Goal: Check status: Check status

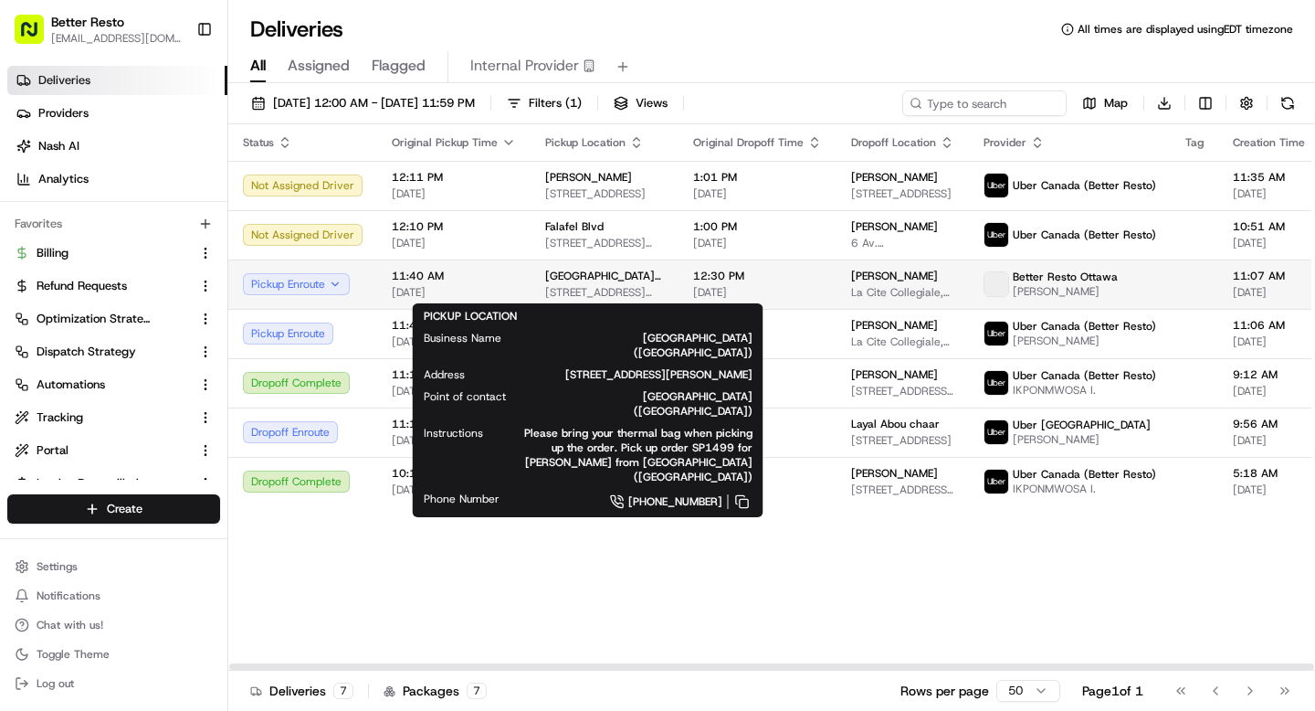
click at [576, 280] on span "[GEOGRAPHIC_DATA] ([GEOGRAPHIC_DATA])" at bounding box center [604, 276] width 119 height 15
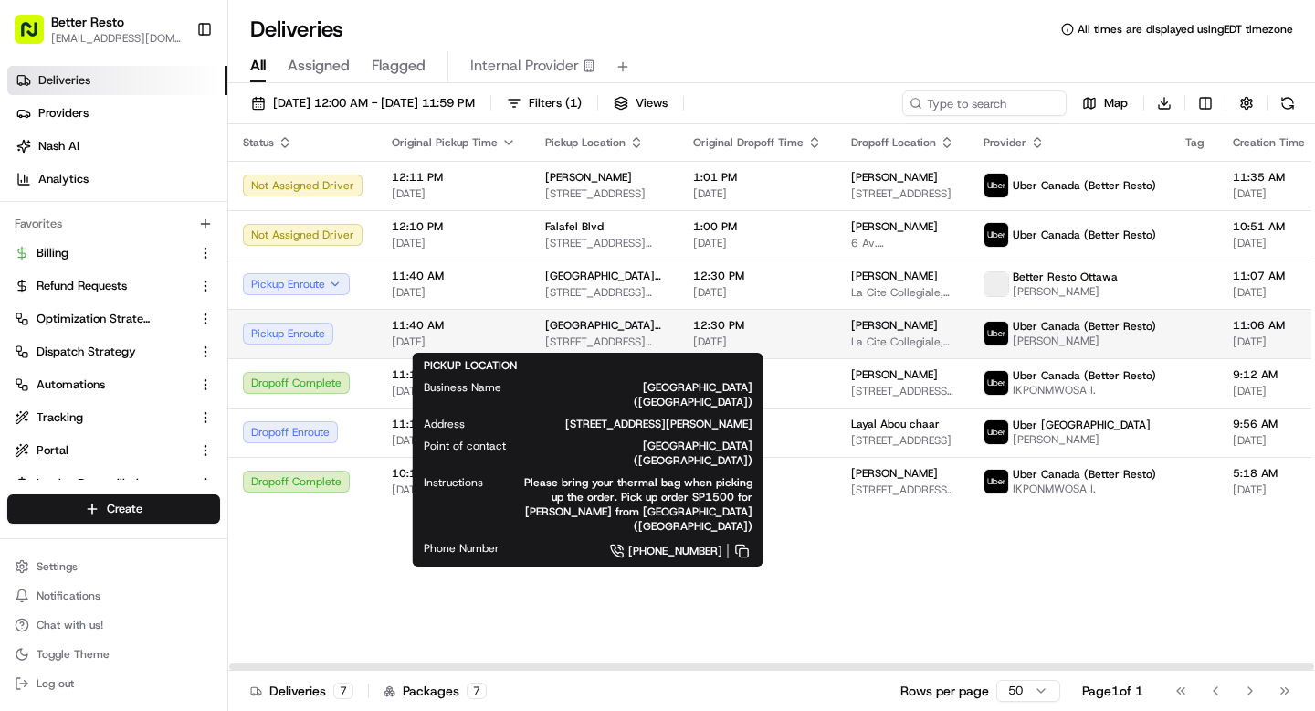
click at [588, 338] on span "[STREET_ADDRESS][PERSON_NAME]" at bounding box center [604, 341] width 119 height 15
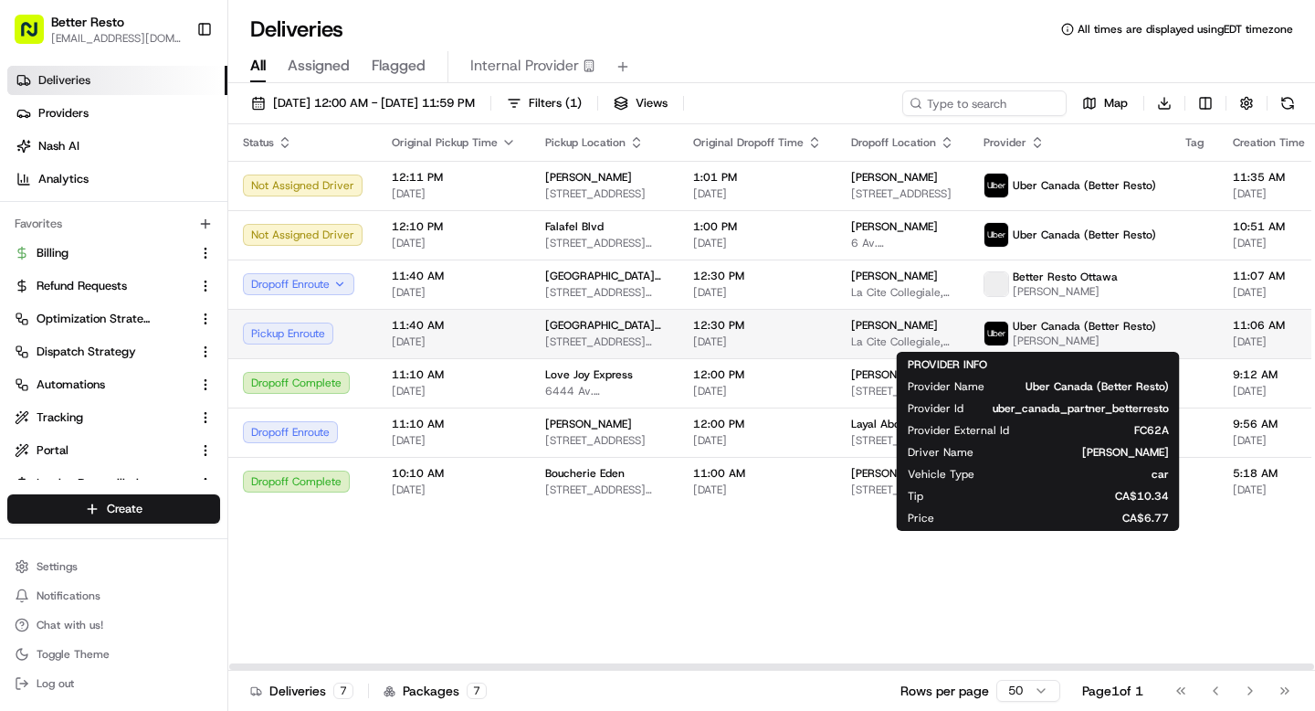
click at [1013, 338] on span "[PERSON_NAME]" at bounding box center [1084, 340] width 143 height 15
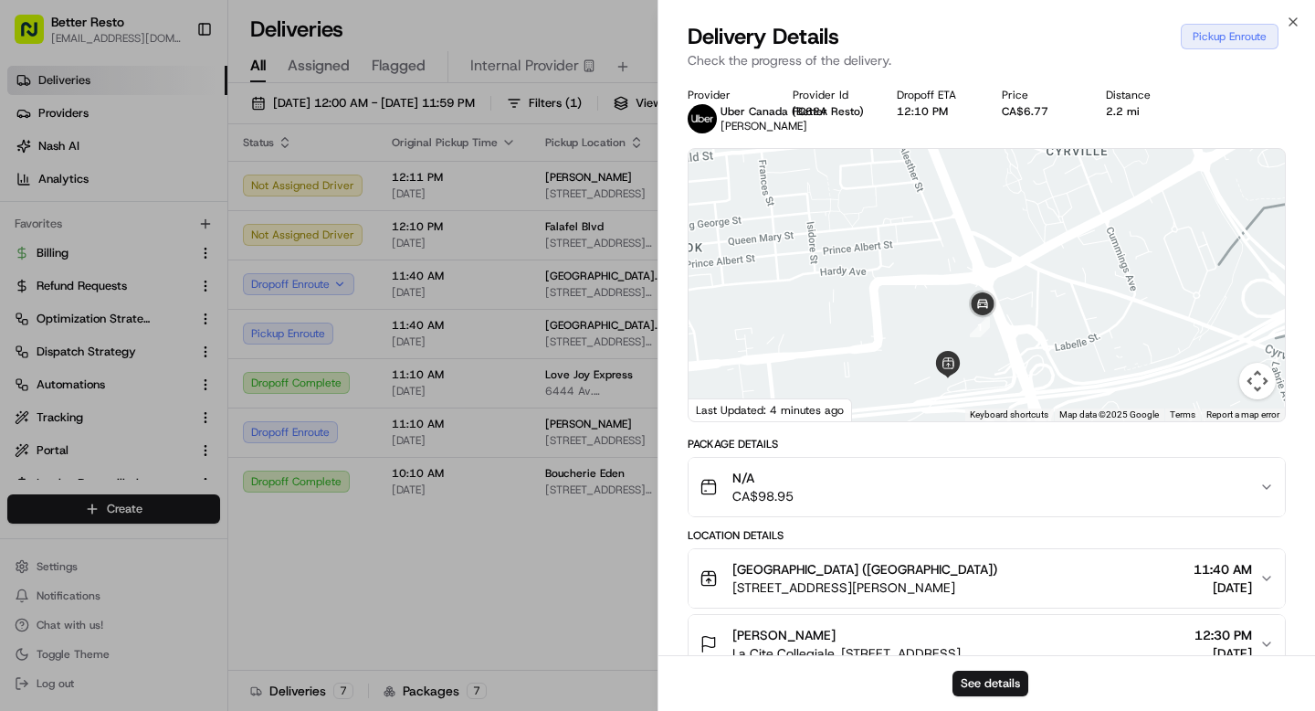
scroll to position [5, 0]
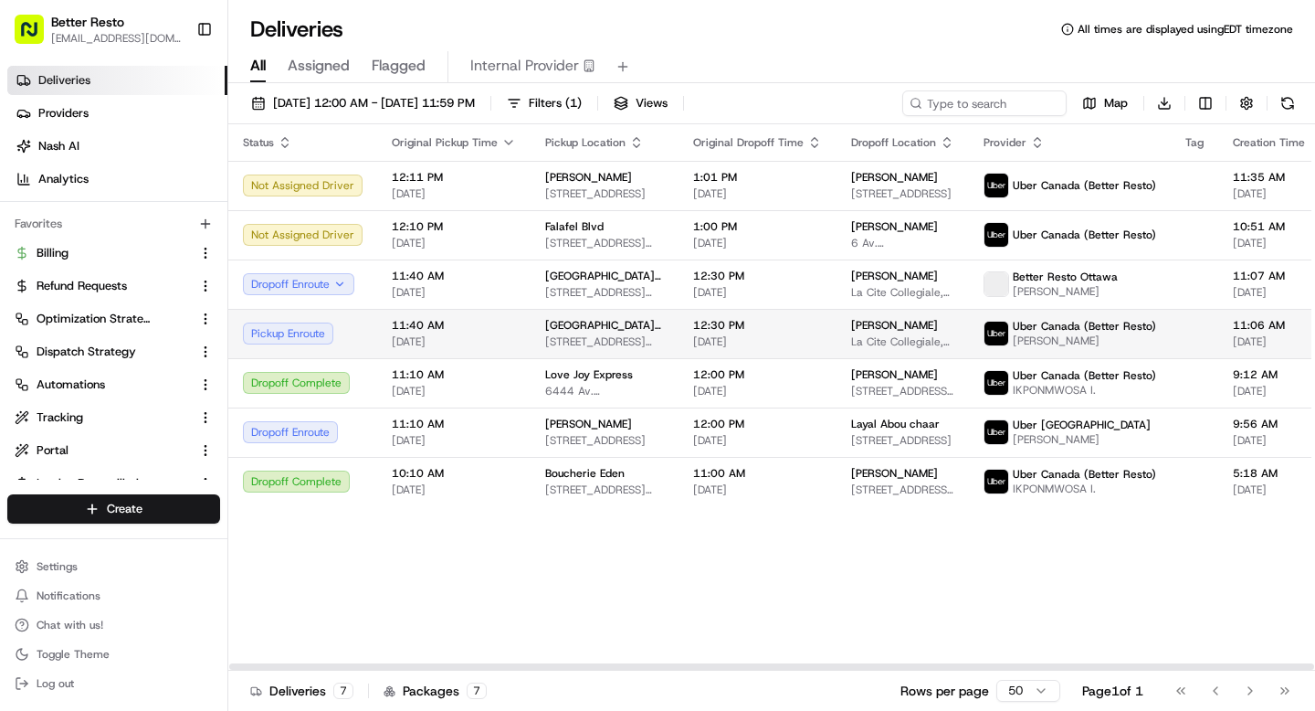
click at [742, 342] on span "[DATE]" at bounding box center [757, 341] width 129 height 15
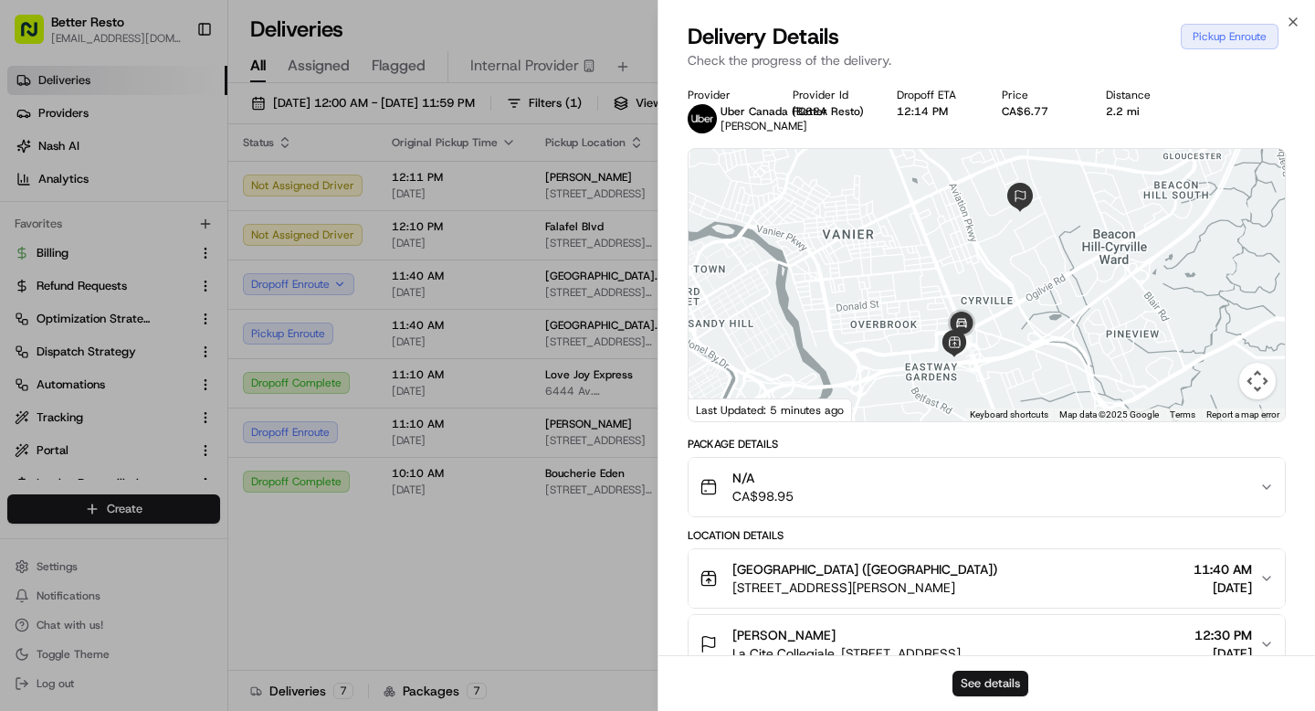
click at [992, 691] on button "See details" at bounding box center [991, 683] width 76 height 26
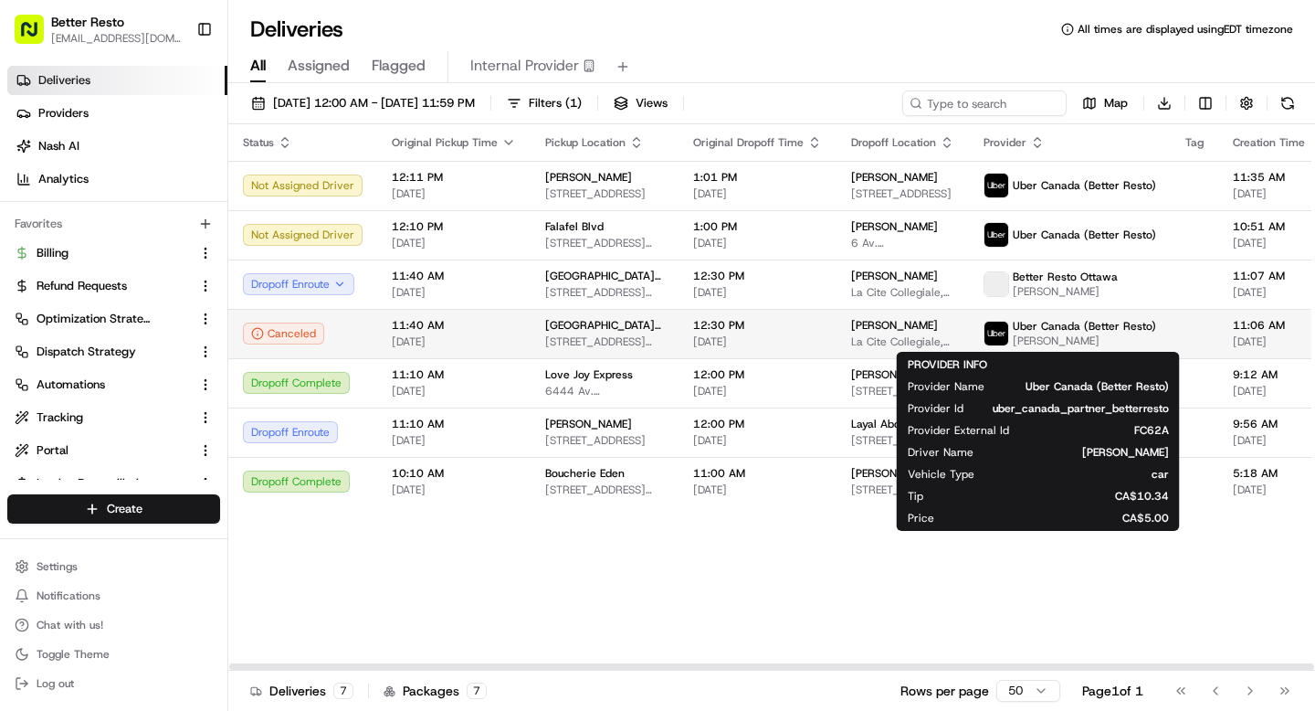
click at [1039, 333] on span "[PERSON_NAME]" at bounding box center [1084, 340] width 143 height 15
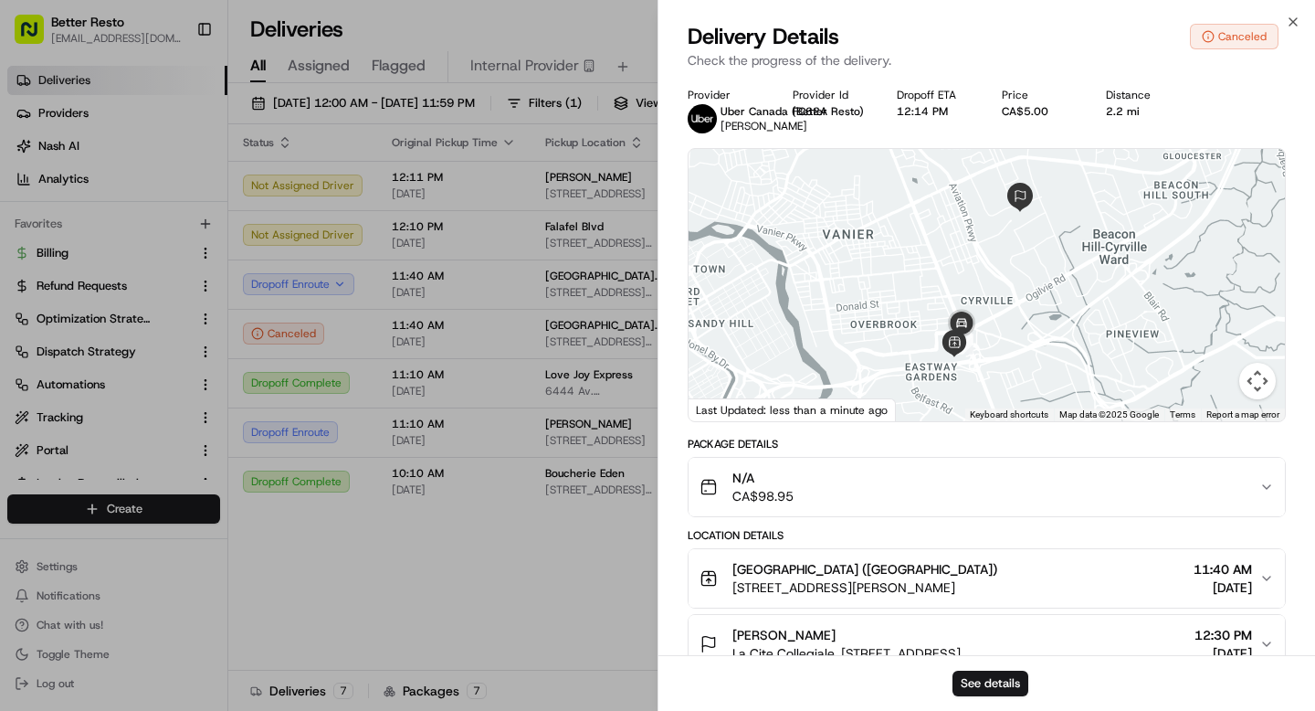
click at [1062, 486] on div "N/A CA$98.95" at bounding box center [980, 487] width 560 height 37
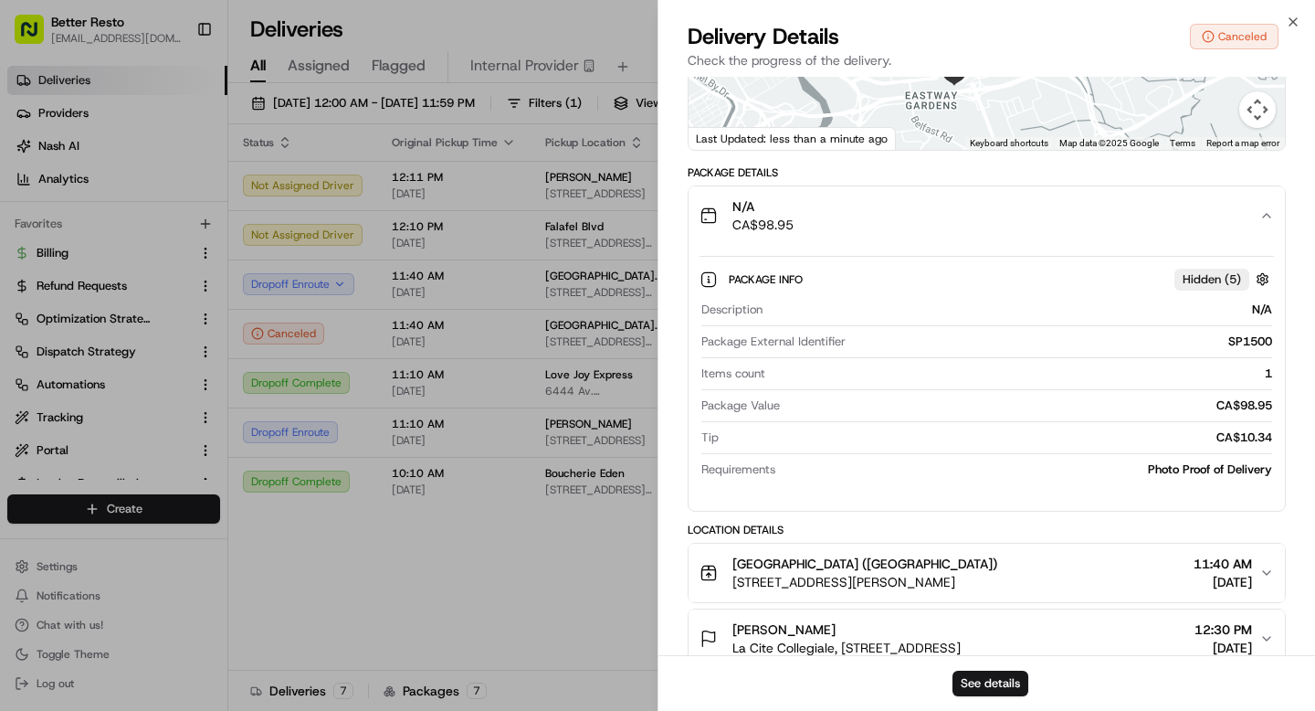
scroll to position [218, 0]
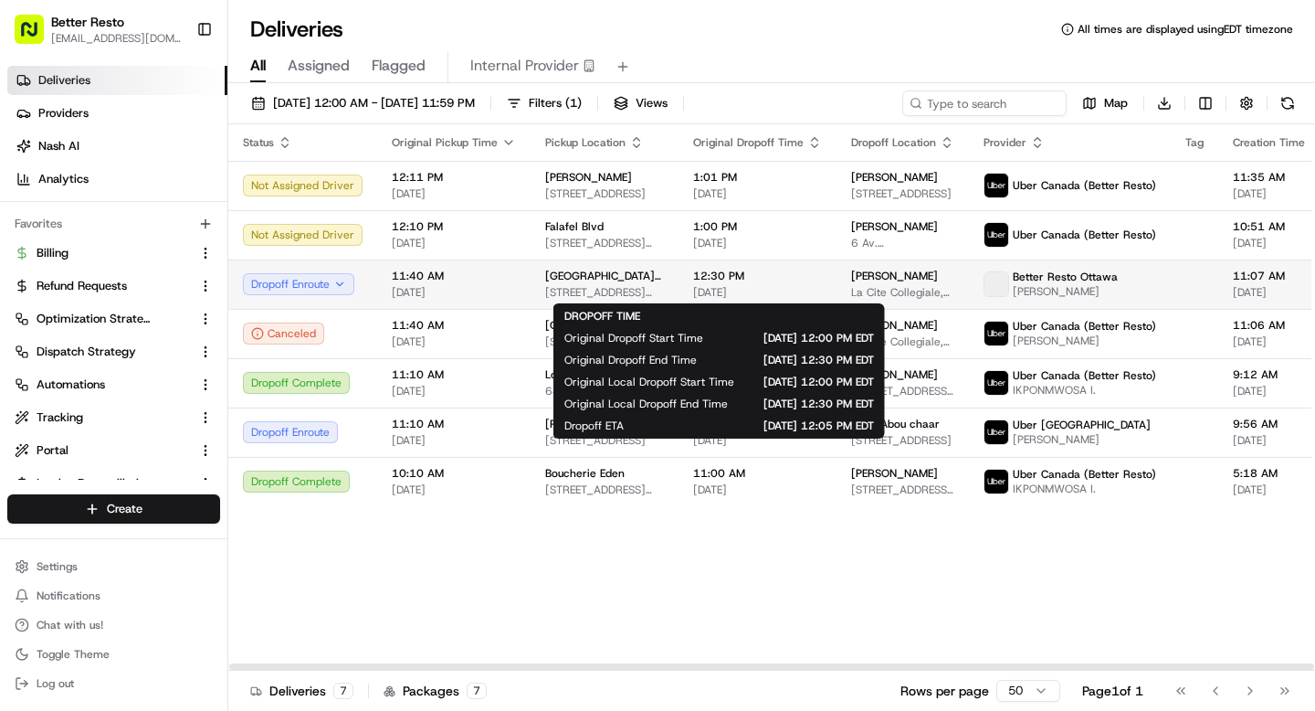
click at [753, 283] on div "12:30 PM 08/22/2025" at bounding box center [757, 284] width 129 height 31
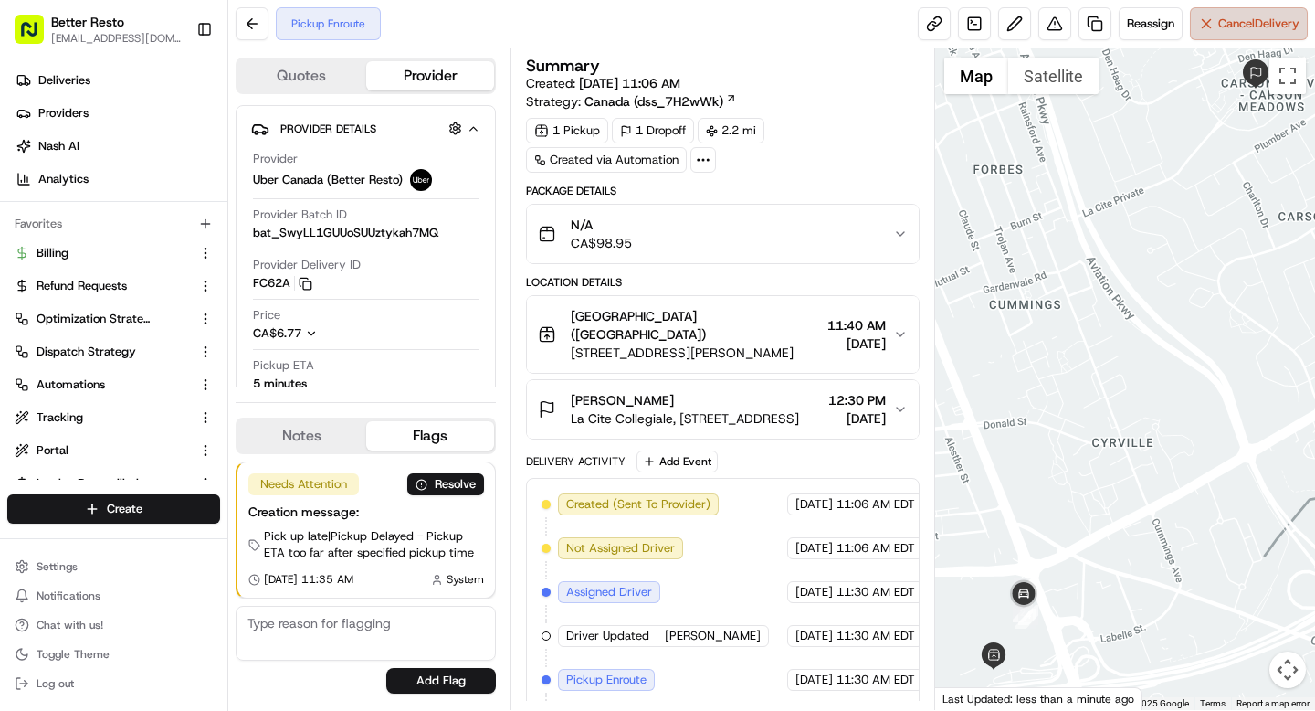
click at [1233, 26] on span "Cancel Delivery" at bounding box center [1259, 24] width 81 height 16
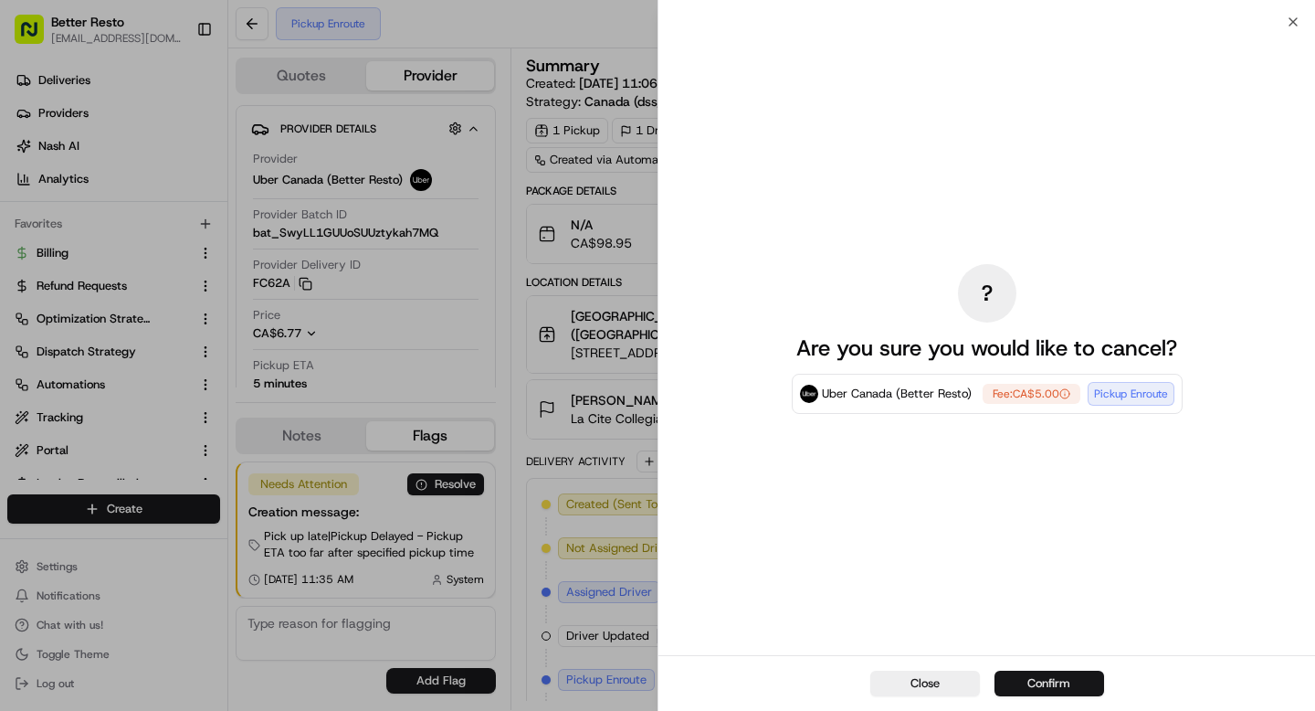
click at [1028, 680] on button "Confirm" at bounding box center [1050, 683] width 110 height 26
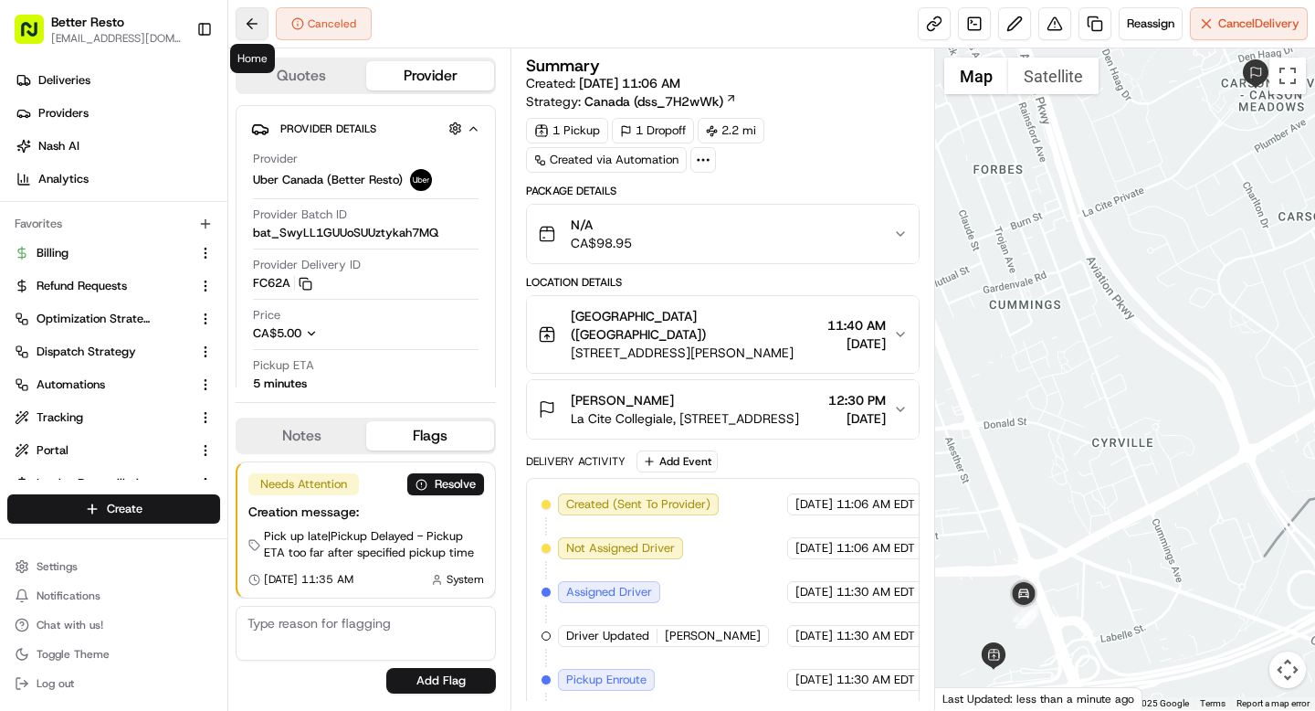
click at [250, 27] on button at bounding box center [252, 23] width 33 height 33
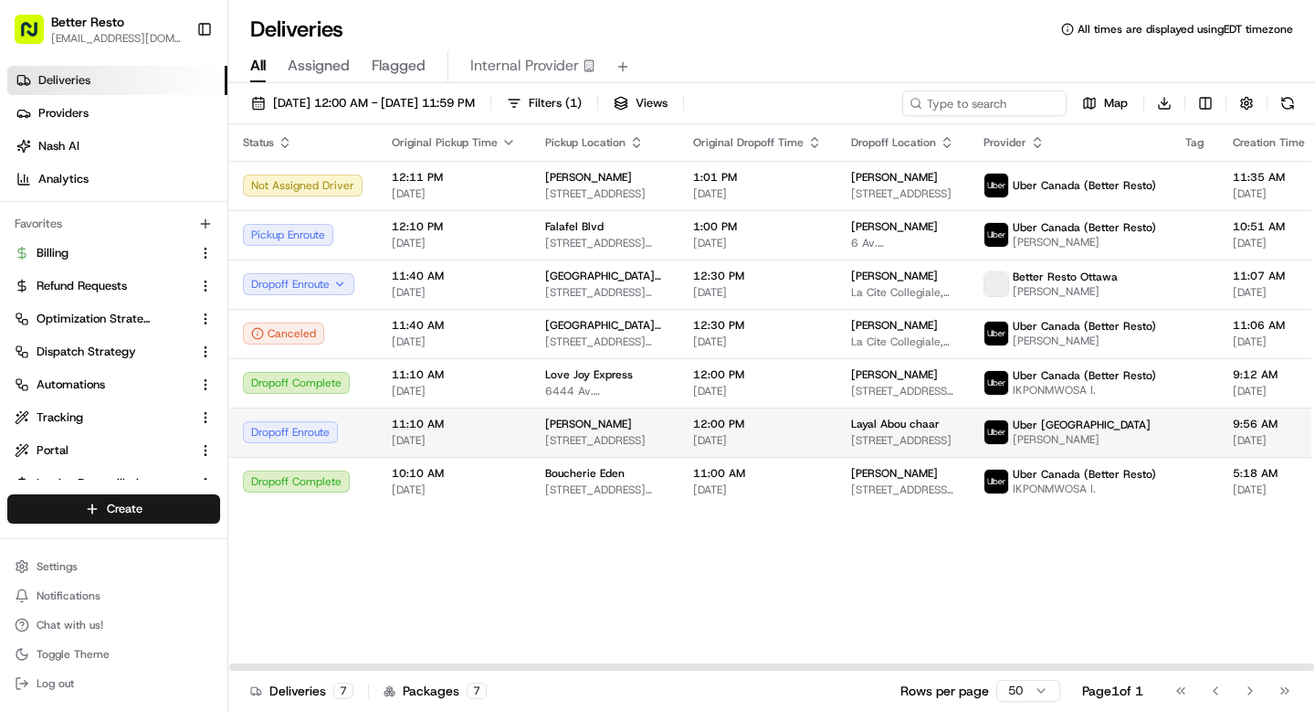
click at [565, 426] on span "[PERSON_NAME]" at bounding box center [588, 424] width 87 height 15
